Goal: Transaction & Acquisition: Book appointment/travel/reservation

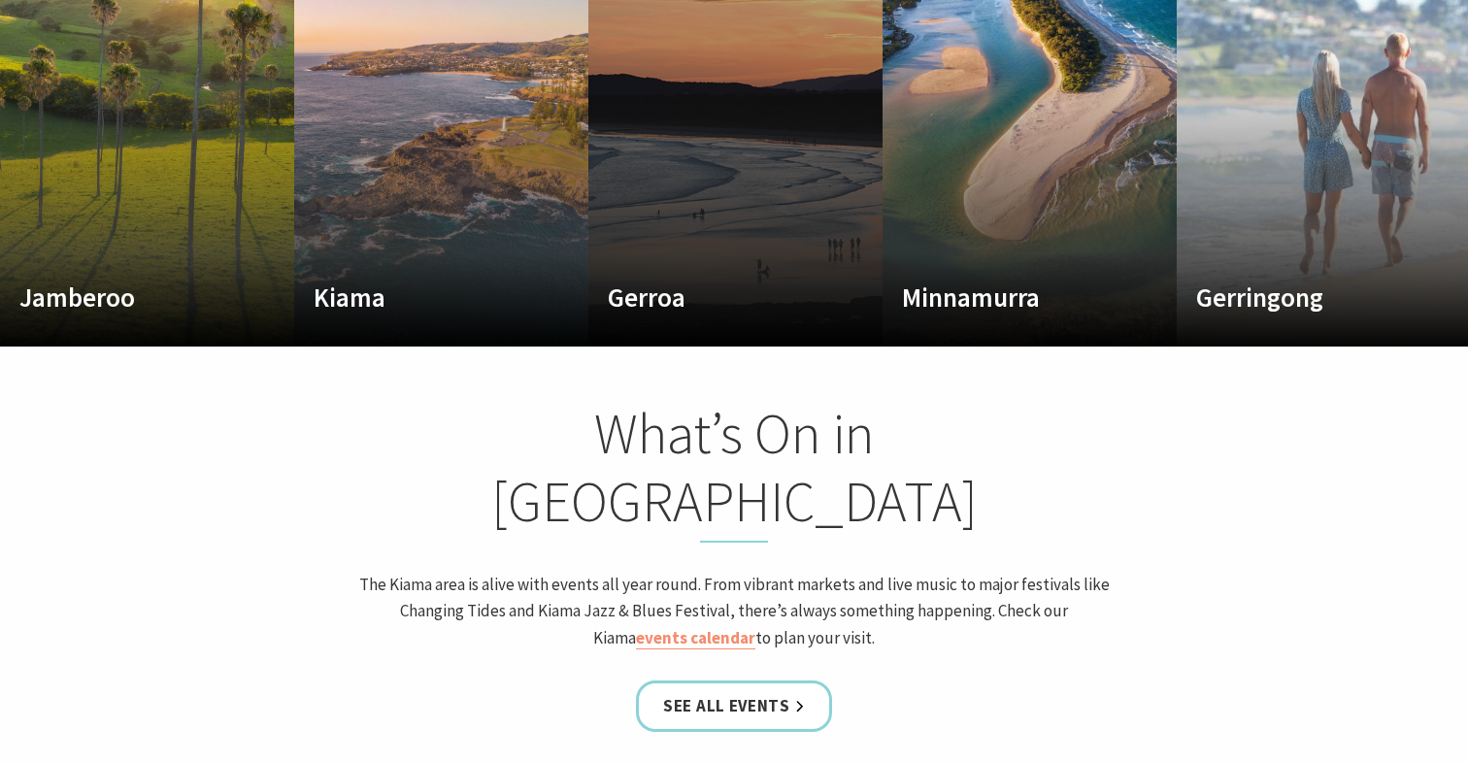
scroll to position [1016, 0]
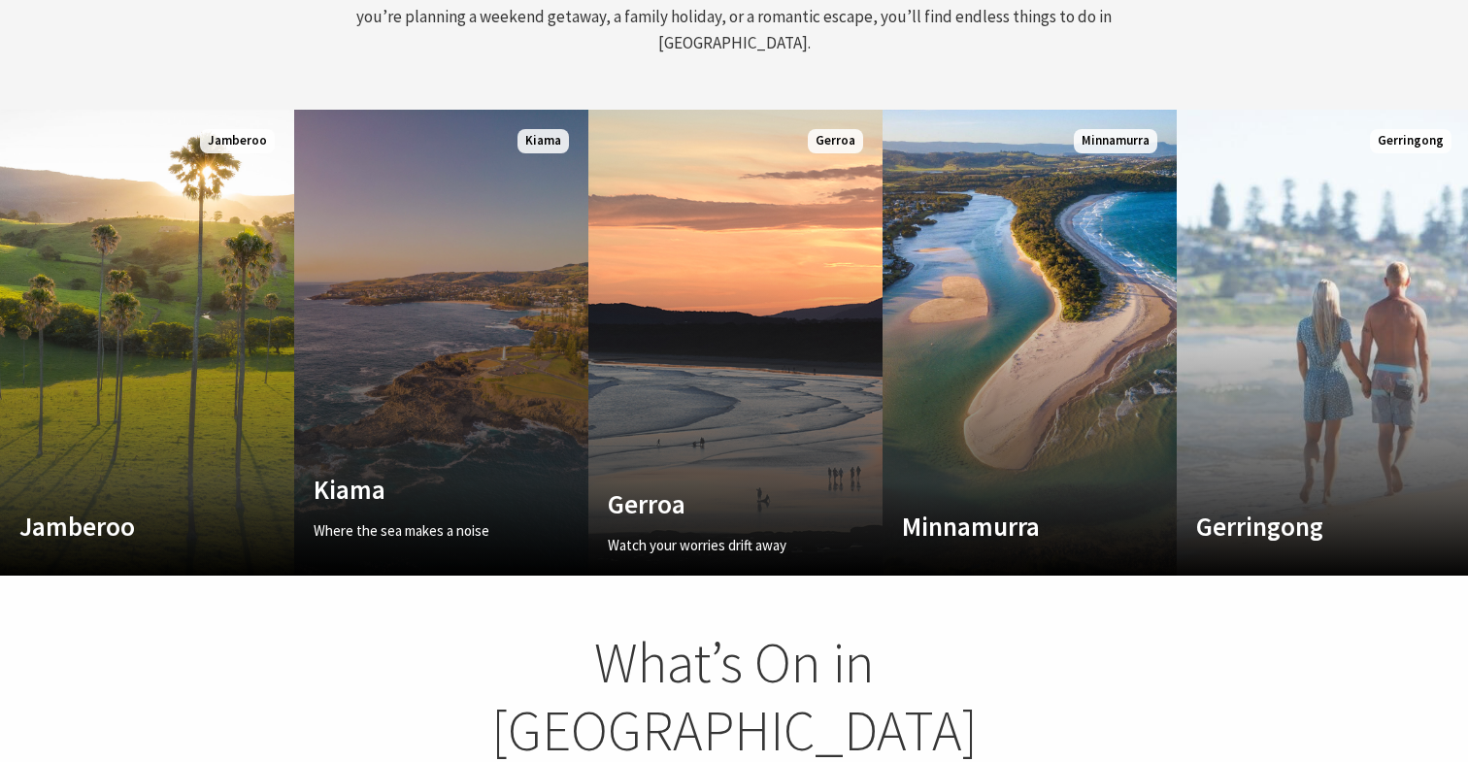
click at [478, 242] on link "Custom Image Used Kiama Where the sea makes a noise Read More Kiama" at bounding box center [441, 343] width 294 height 466
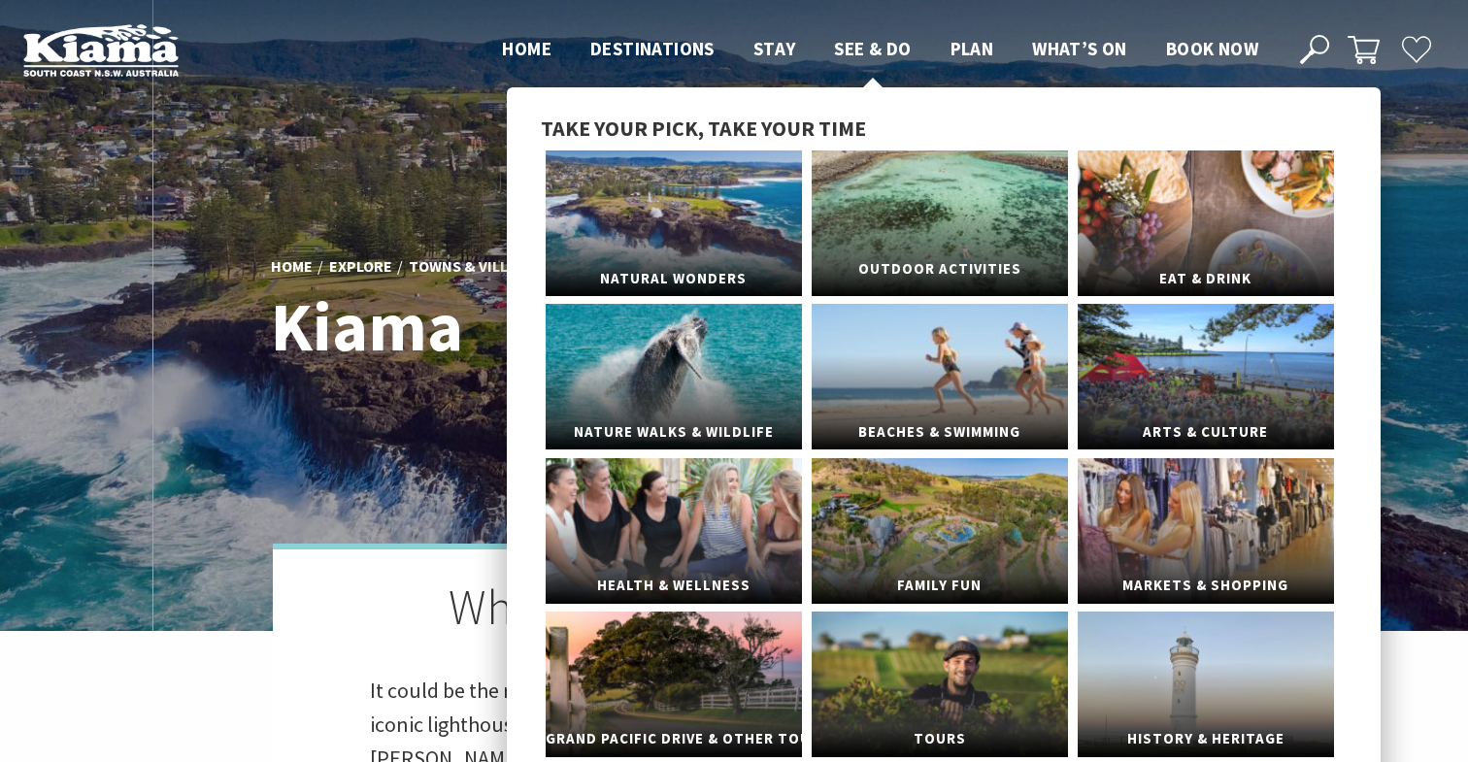
click at [873, 227] on link "Outdoor Activities" at bounding box center [940, 223] width 256 height 146
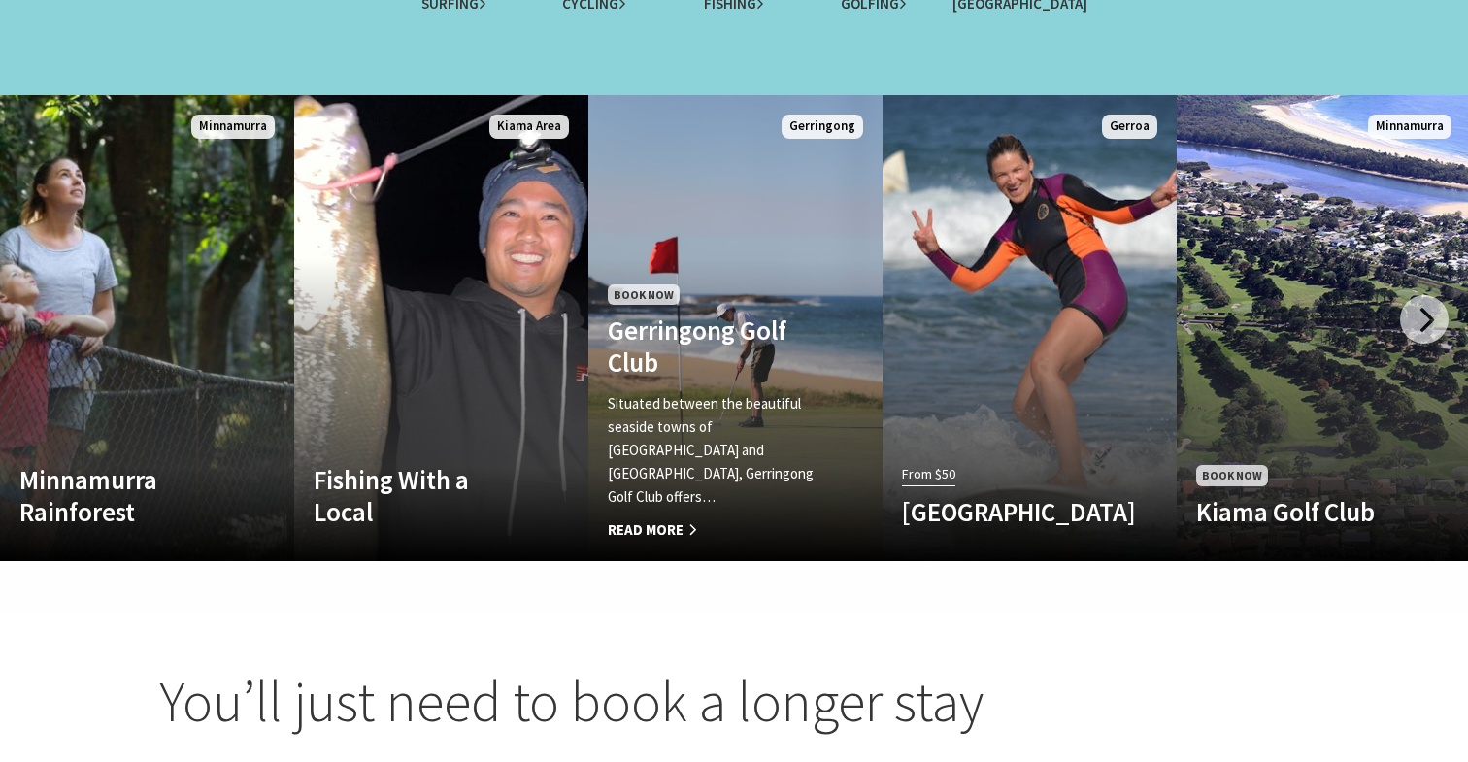
scroll to position [1957, 0]
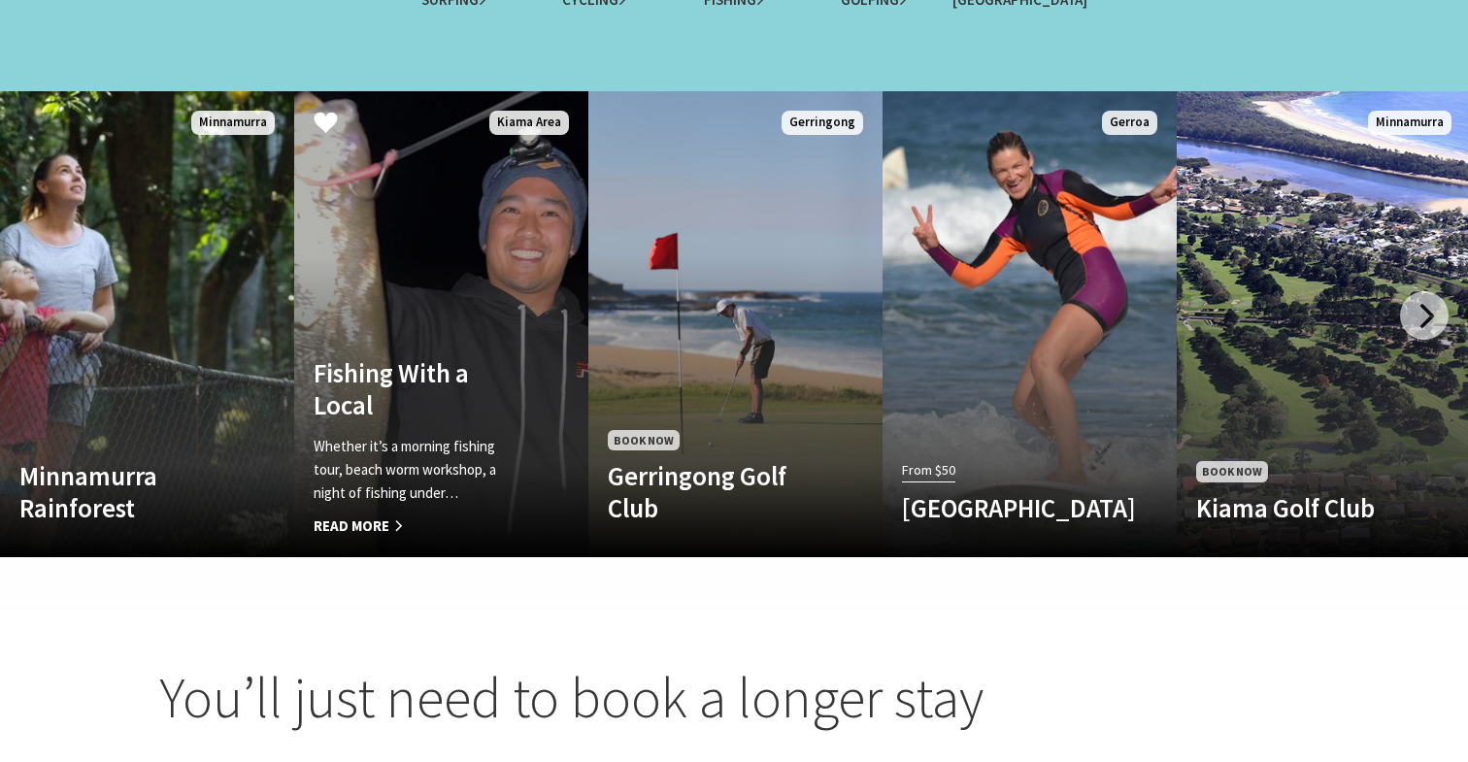
click at [500, 217] on link "Fishing With a Local Whether it’s a morning fishing tour, beach worm workshop, …" at bounding box center [441, 324] width 294 height 466
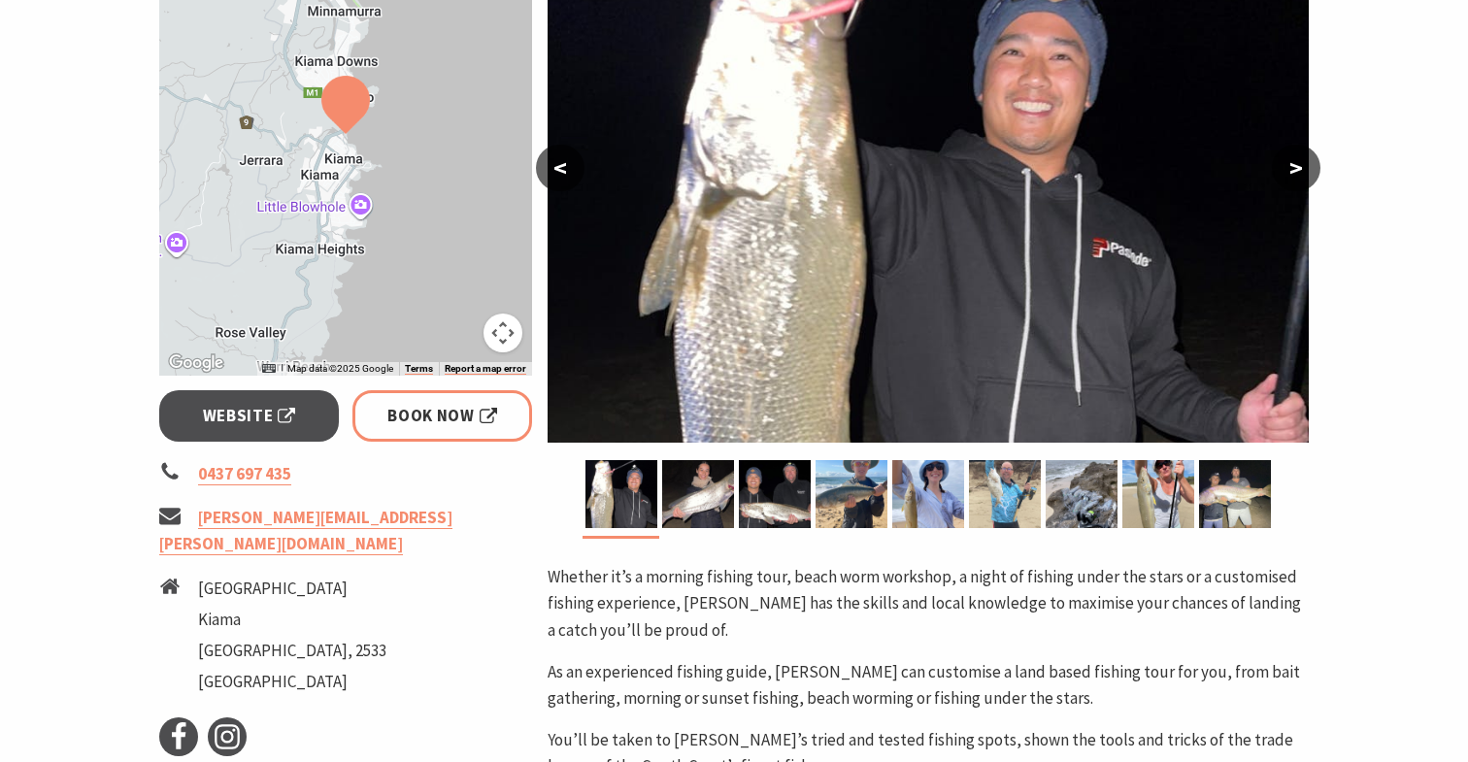
scroll to position [423, 0]
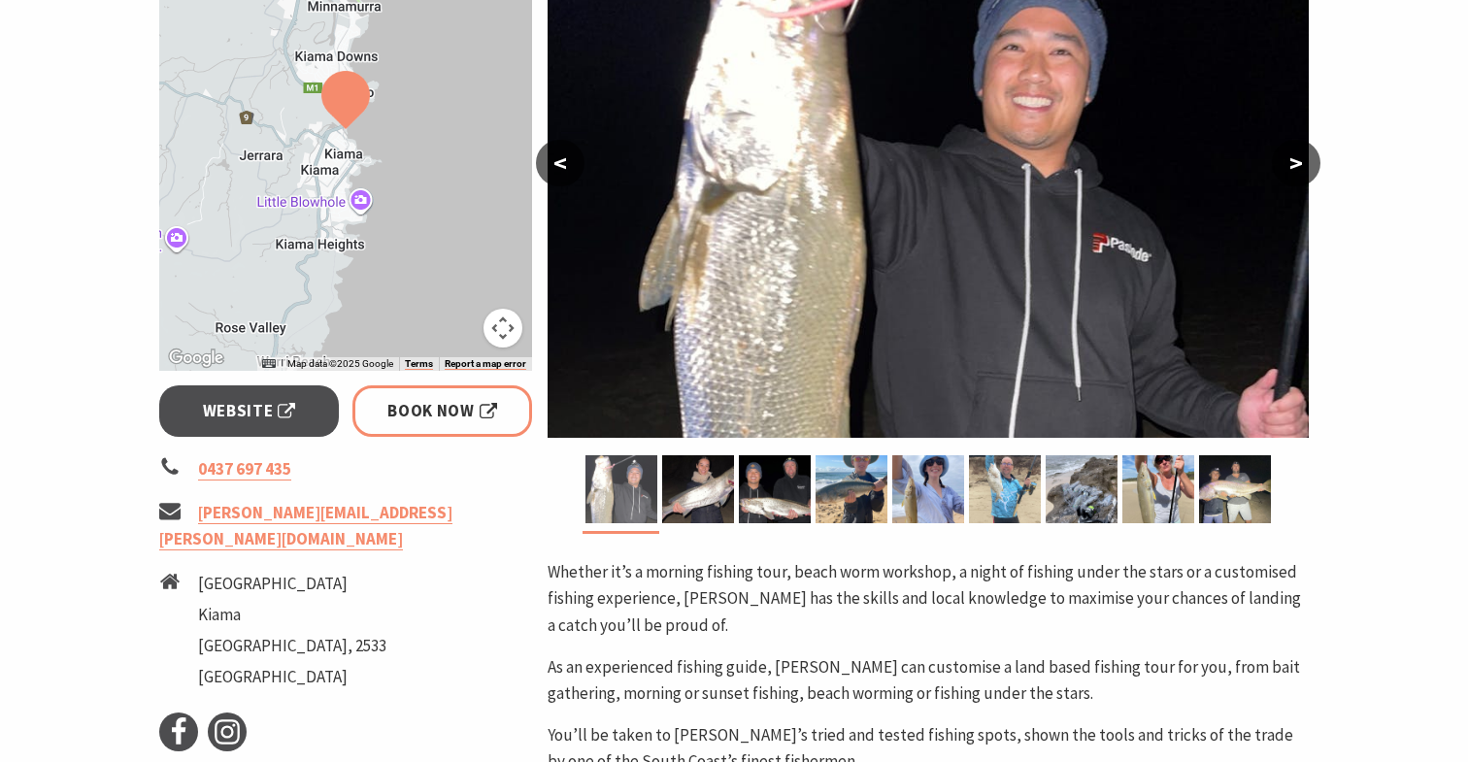
click at [625, 475] on img at bounding box center [621, 489] width 72 height 68
click at [680, 487] on img at bounding box center [698, 489] width 72 height 68
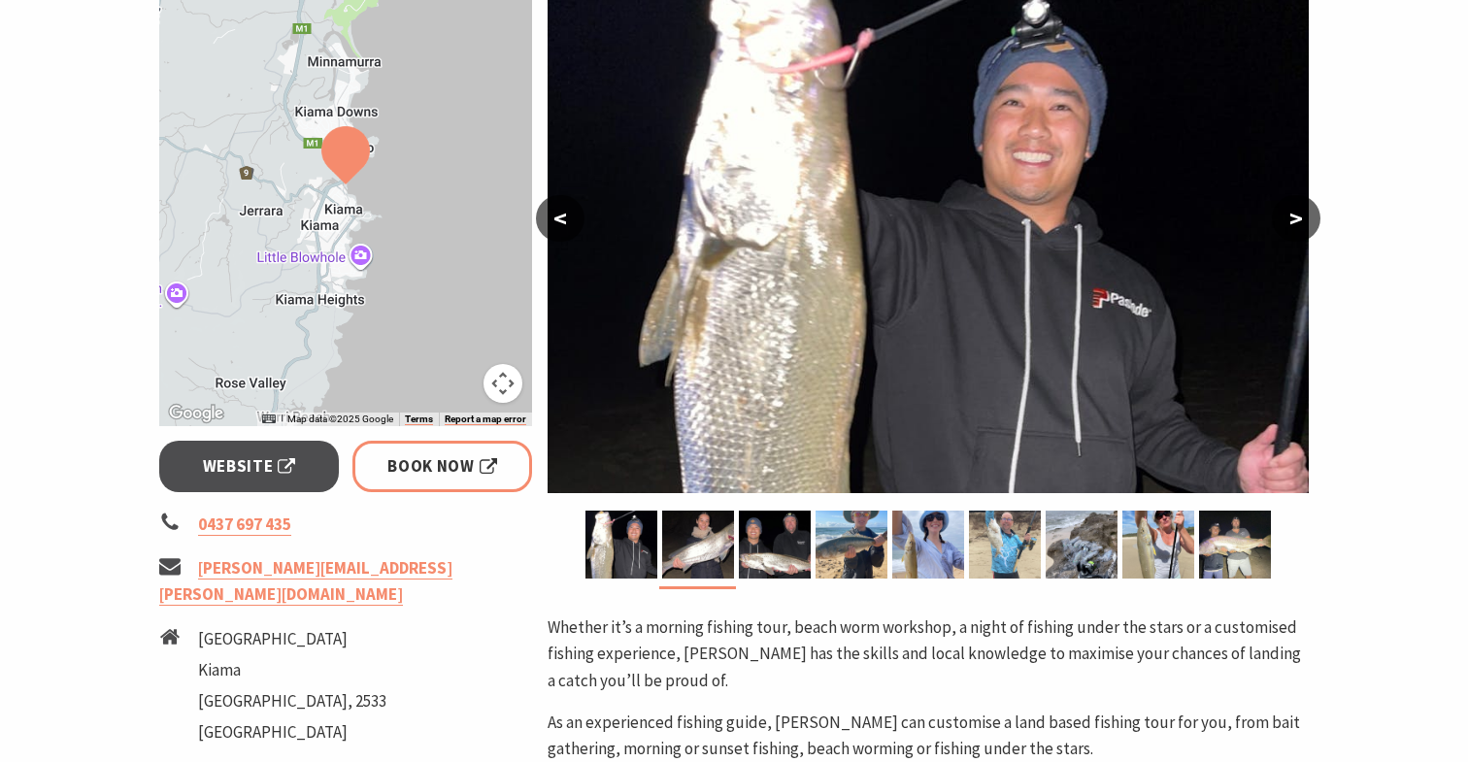
scroll to position [385, 0]
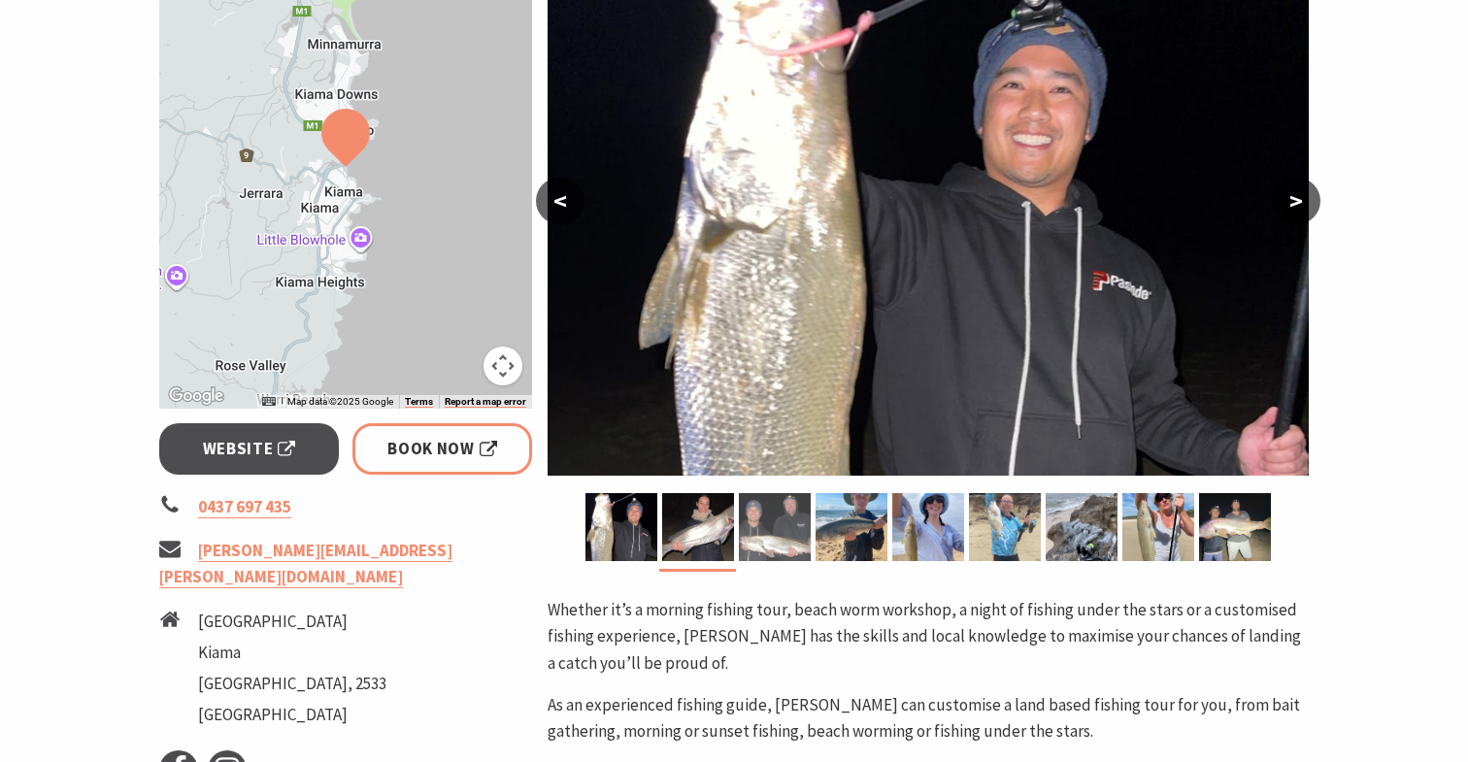
click at [782, 542] on img at bounding box center [775, 527] width 72 height 68
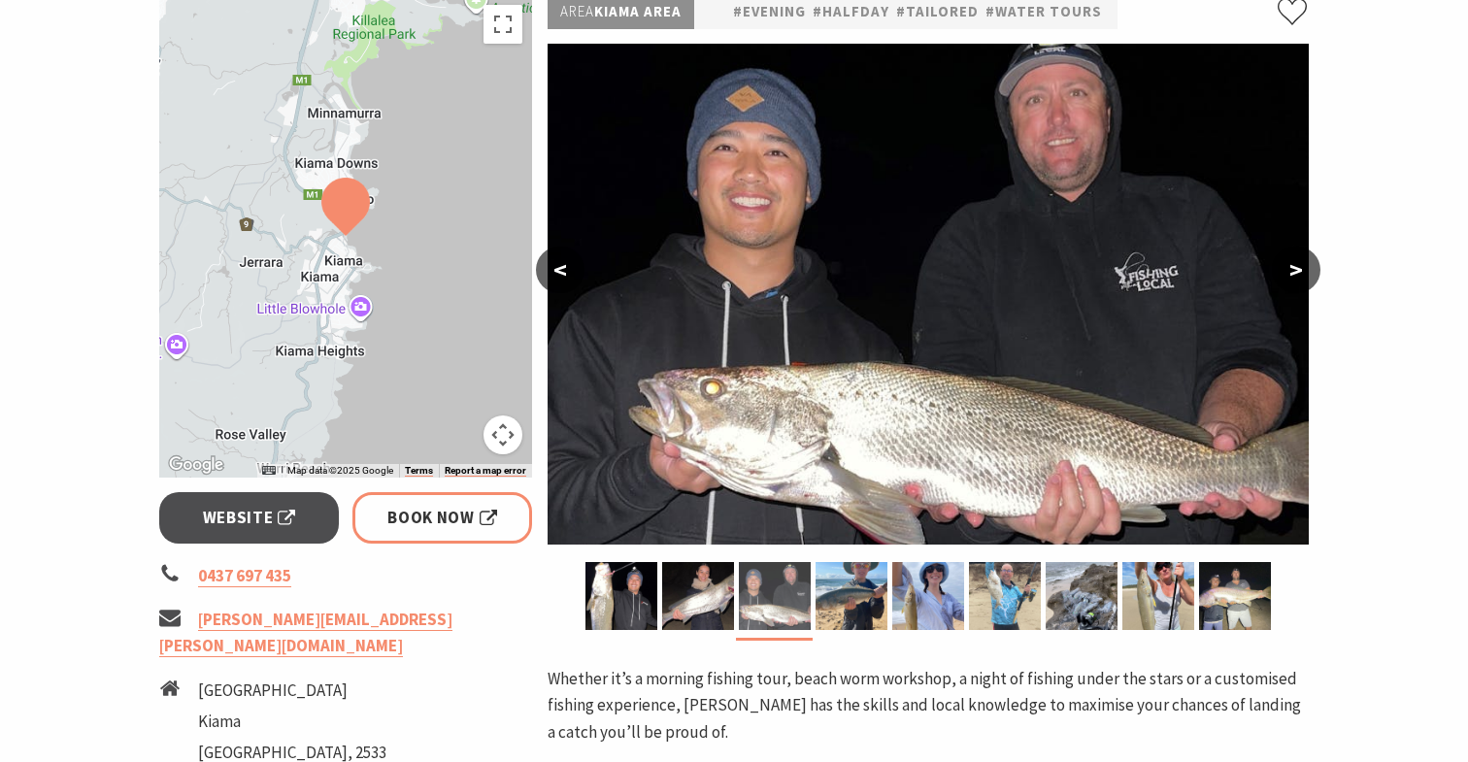
scroll to position [283, 0]
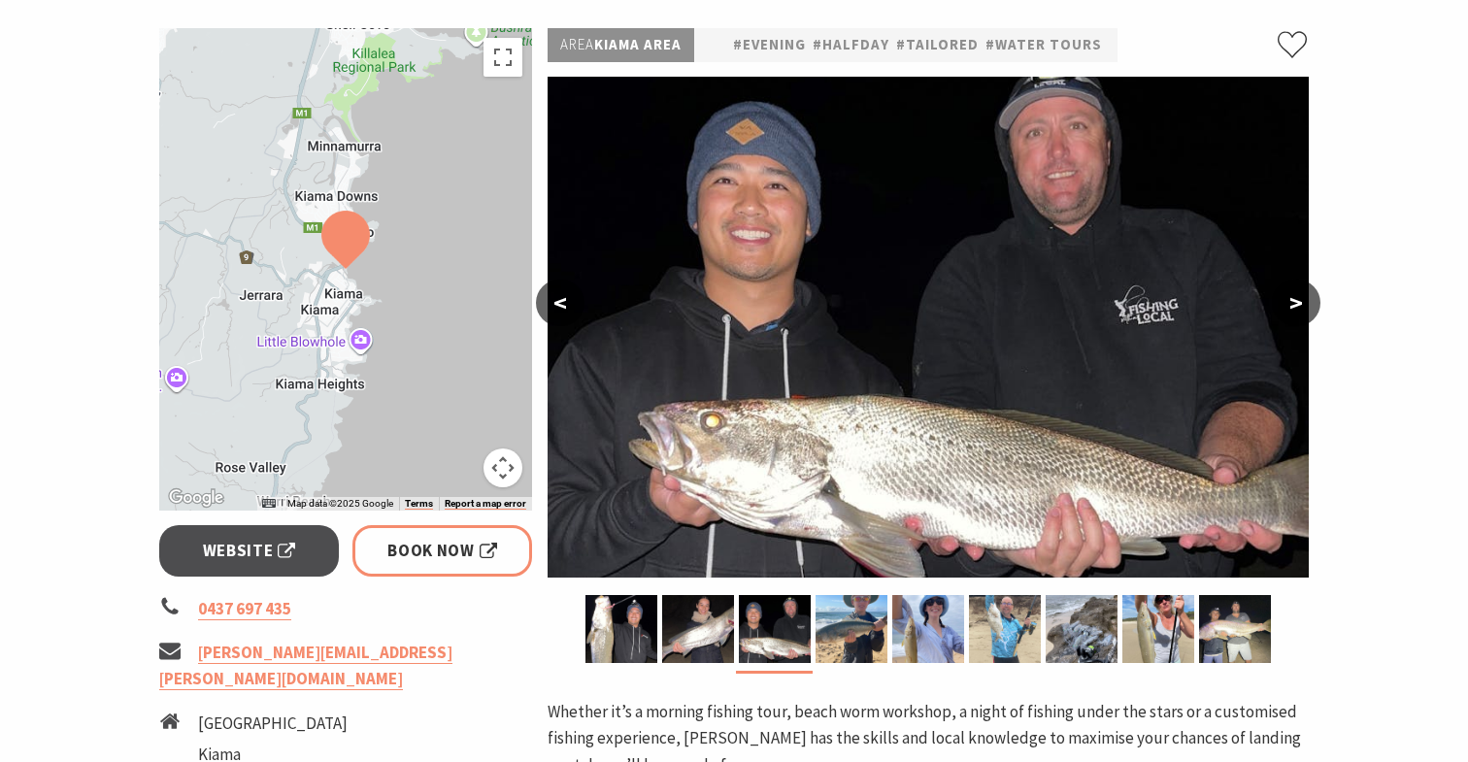
click at [1304, 302] on button ">" at bounding box center [1296, 303] width 49 height 47
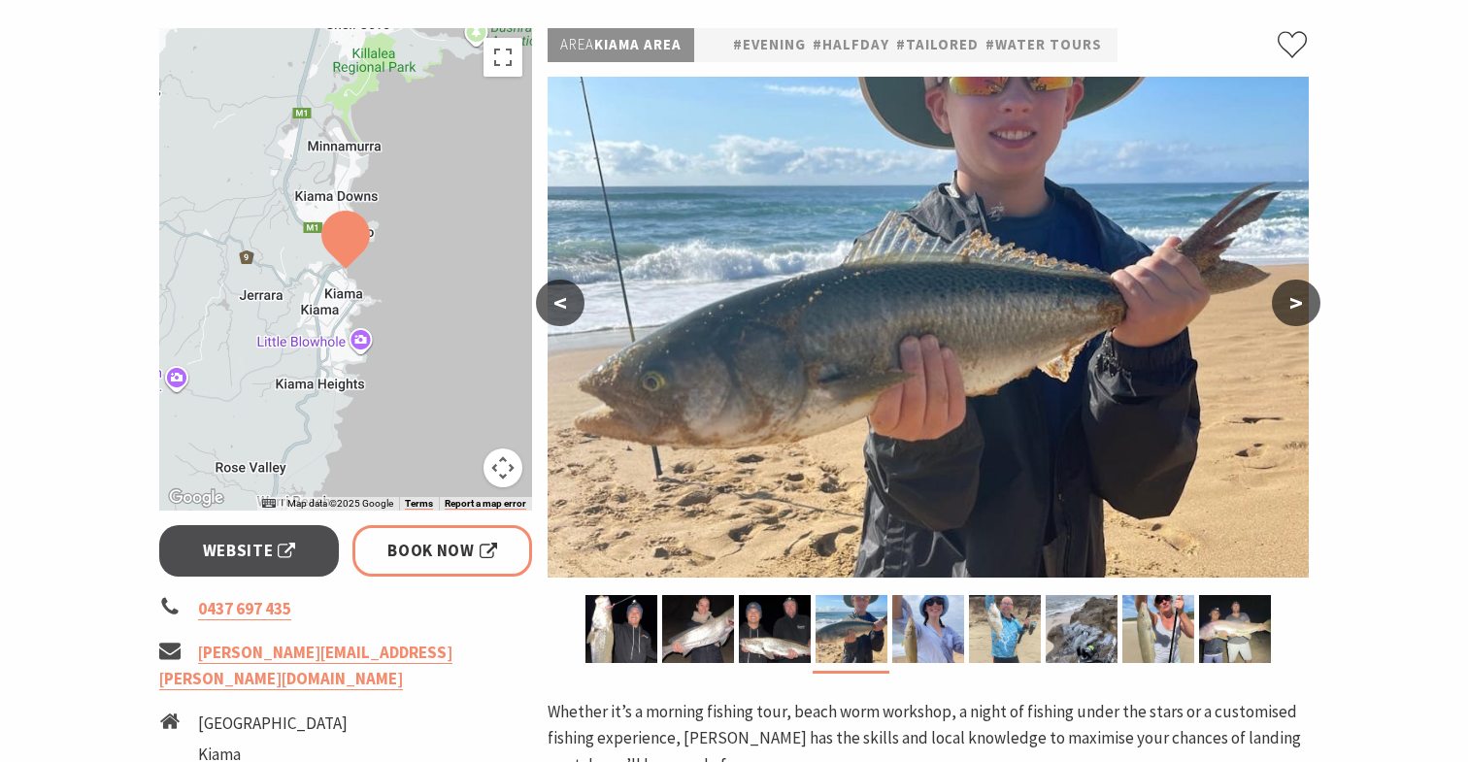
click at [1304, 302] on button ">" at bounding box center [1296, 303] width 49 height 47
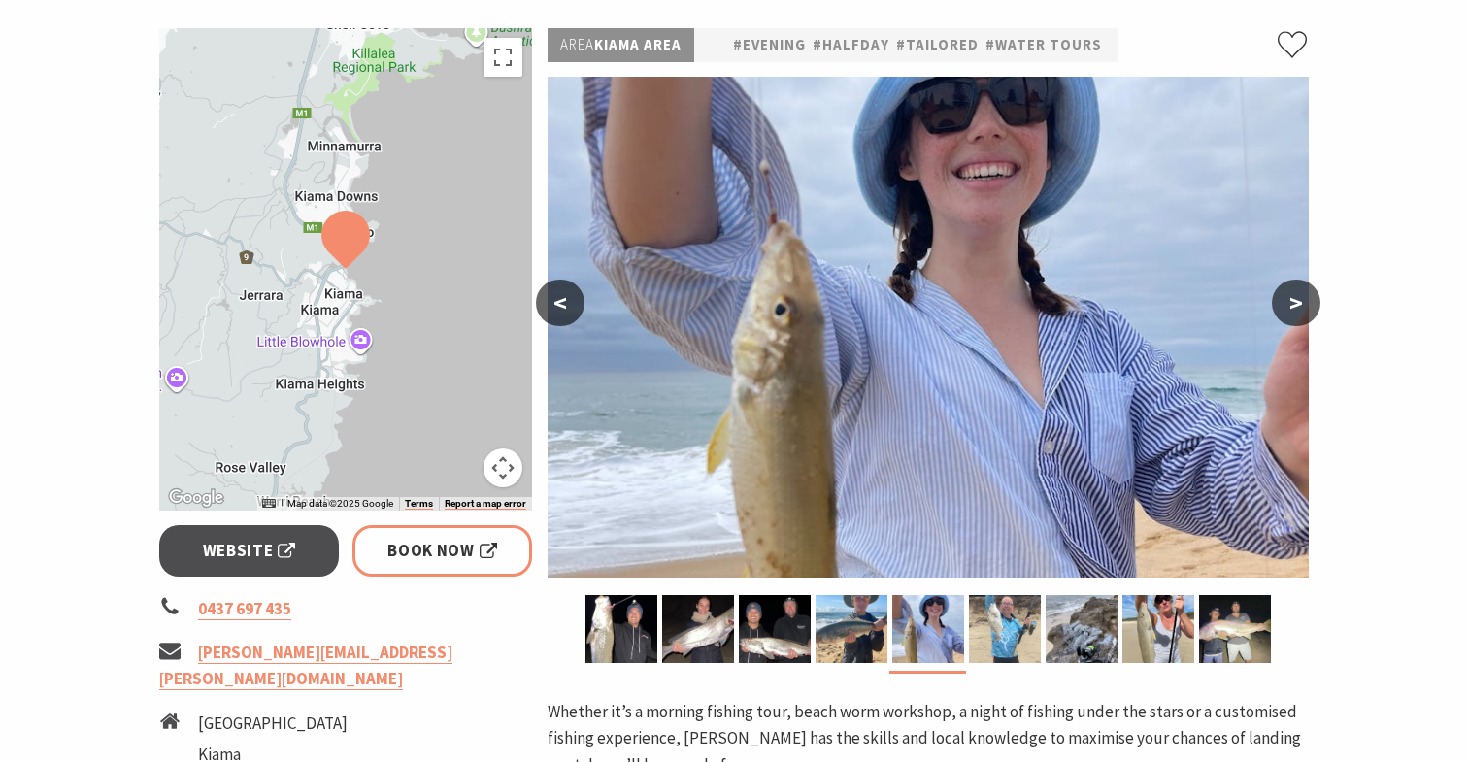
click at [1304, 302] on button ">" at bounding box center [1296, 303] width 49 height 47
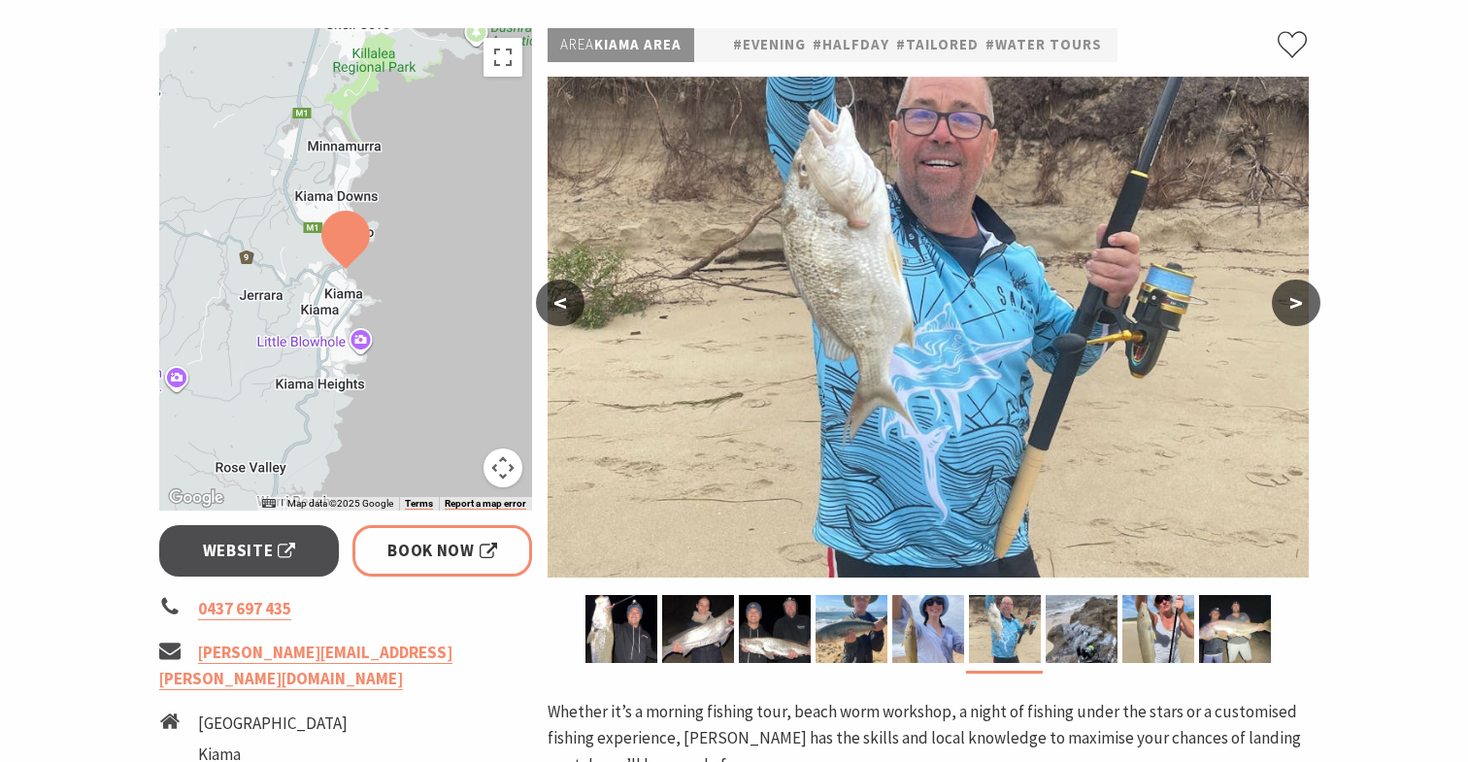
click at [1304, 302] on button ">" at bounding box center [1296, 303] width 49 height 47
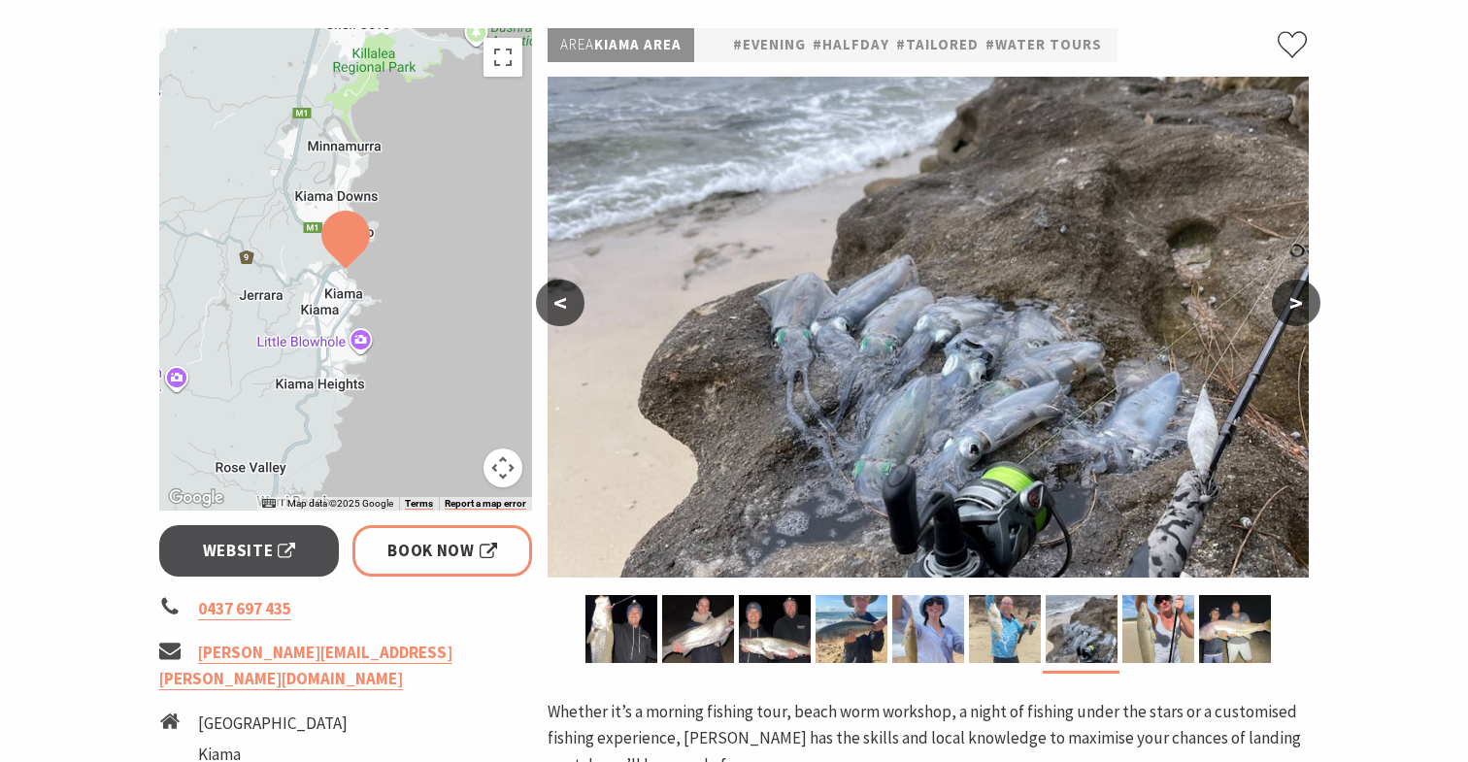
click at [1304, 302] on button ">" at bounding box center [1296, 303] width 49 height 47
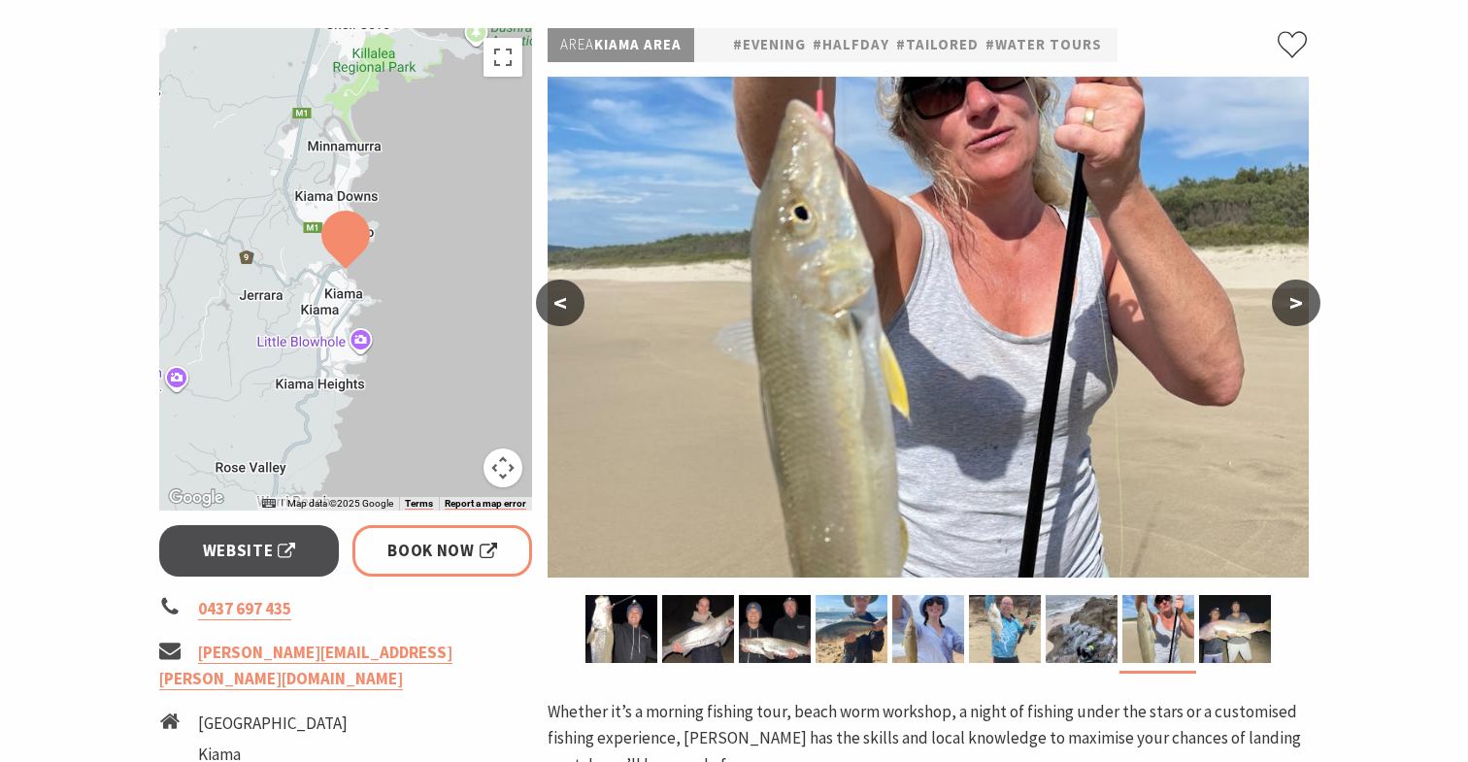
click at [1304, 302] on button ">" at bounding box center [1296, 303] width 49 height 47
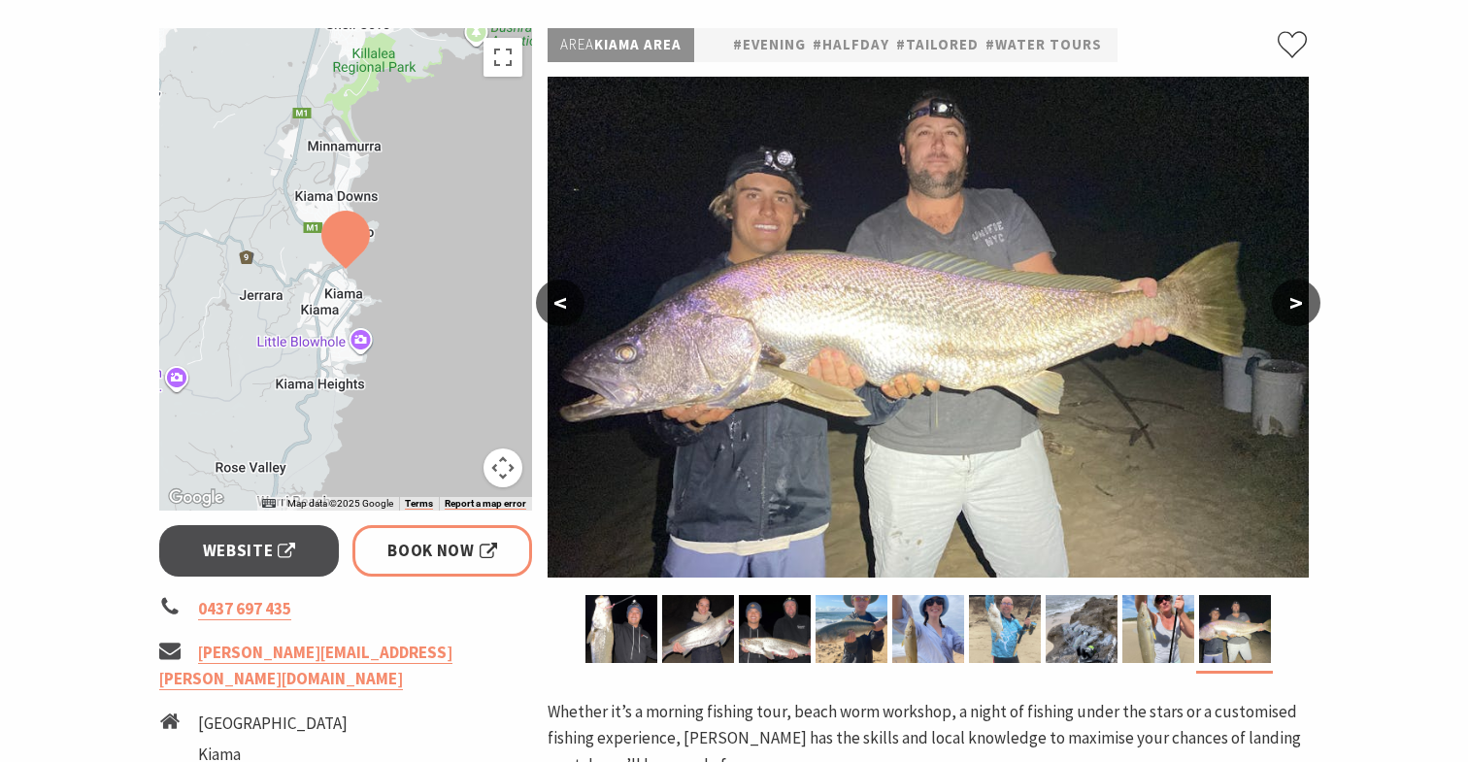
click at [1304, 302] on button ">" at bounding box center [1296, 303] width 49 height 47
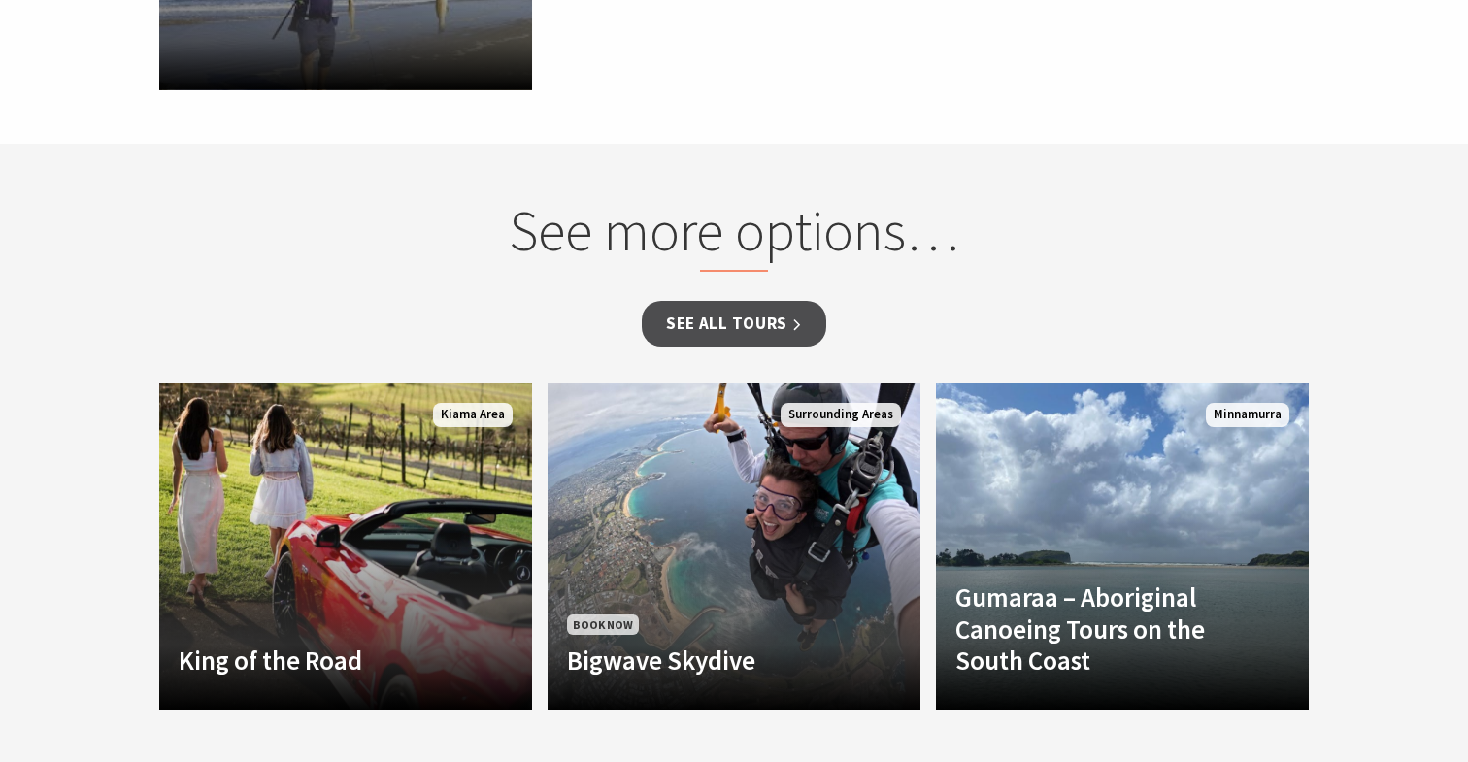
scroll to position [1522, 0]
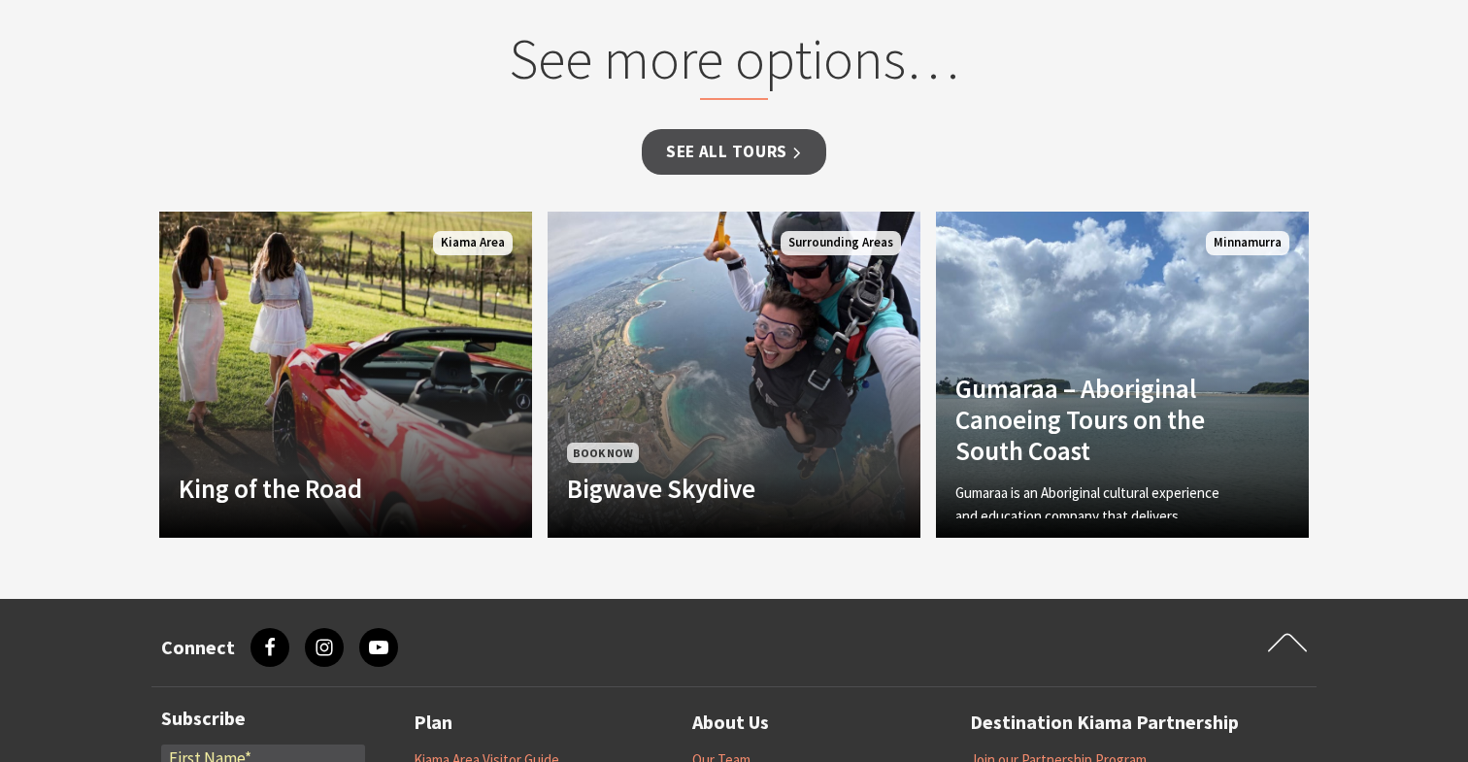
click at [1451, 271] on section "See more options… See all Tours Another Image Used King of the Road King of the…" at bounding box center [734, 286] width 1468 height 628
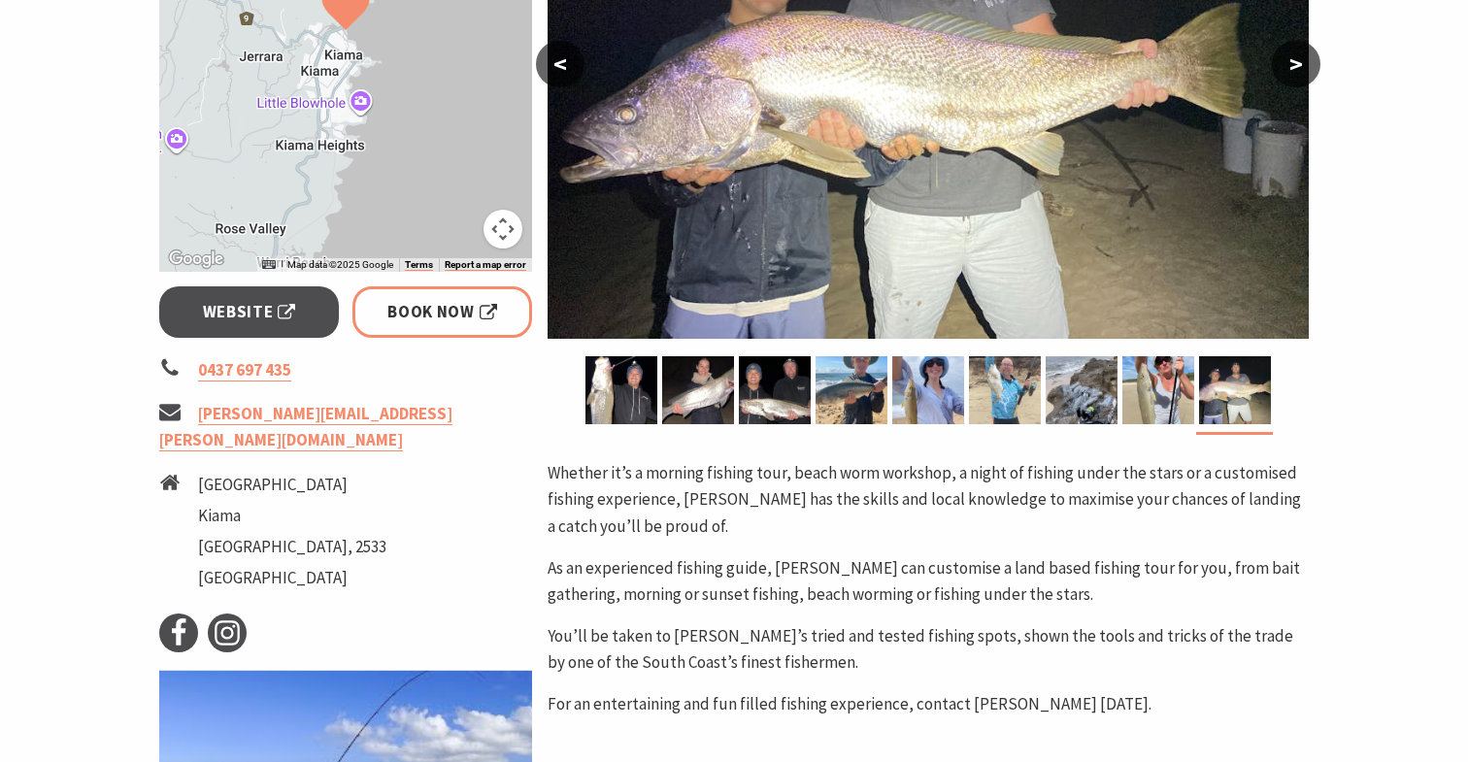
scroll to position [0, 0]
